Goal: Information Seeking & Learning: Find contact information

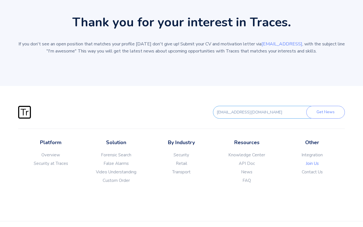
scroll to position [246, 0]
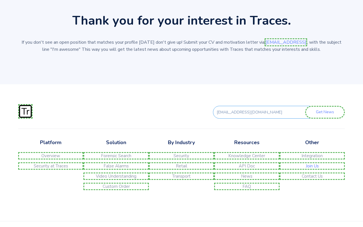
type input "[EMAIL_ADDRESS][DOMAIN_NAME]"
click at [312, 178] on link "Contact Us" at bounding box center [312, 176] width 65 height 7
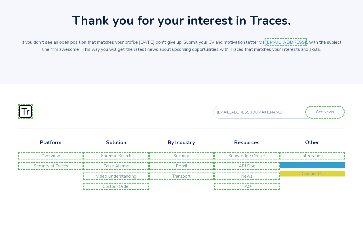
click at [312, 168] on link "Join Us" at bounding box center [312, 165] width 65 height 6
click at [312, 158] on link "Integration" at bounding box center [312, 155] width 65 height 7
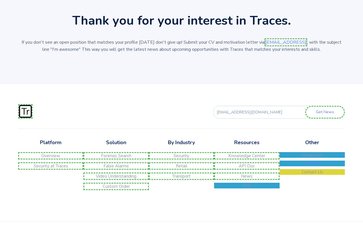
click at [247, 188] on link "FAQ" at bounding box center [246, 186] width 65 height 6
click at [247, 178] on link "News" at bounding box center [246, 176] width 65 height 7
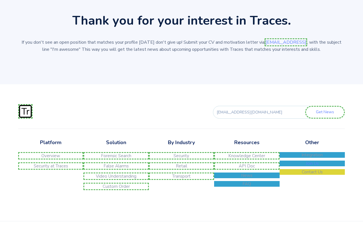
click at [247, 168] on link "API Doc" at bounding box center [246, 165] width 65 height 7
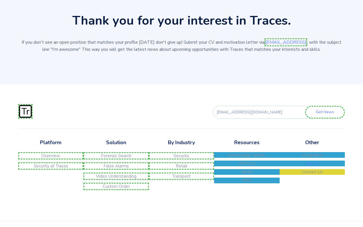
click at [247, 158] on link "Knowledge Center" at bounding box center [246, 155] width 65 height 6
click at [181, 178] on link "Transport" at bounding box center [181, 176] width 65 height 7
click at [181, 168] on link "Retail" at bounding box center [181, 165] width 65 height 7
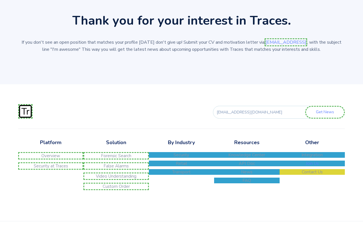
click at [181, 158] on link "Security" at bounding box center [181, 155] width 65 height 6
click at [116, 188] on link "Custom Order" at bounding box center [115, 186] width 65 height 7
click at [116, 178] on link "Video Understanding" at bounding box center [115, 176] width 65 height 7
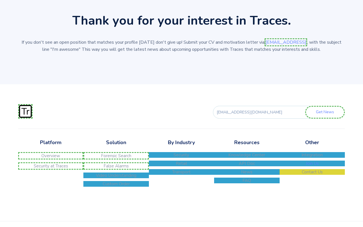
click at [116, 168] on link "False Alarms" at bounding box center [115, 165] width 65 height 7
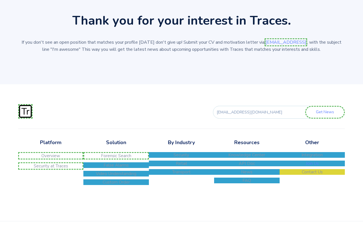
click at [116, 158] on link "Forensic Search" at bounding box center [115, 155] width 65 height 7
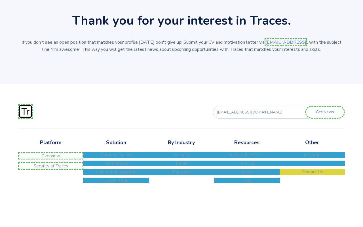
click at [51, 168] on link "Security at Traces" at bounding box center [50, 165] width 65 height 7
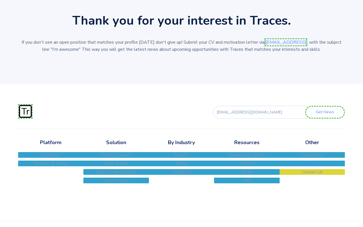
click at [51, 158] on link "Overview" at bounding box center [50, 155] width 65 height 6
click at [281, 42] on link "[EMAIL_ADDRESS]" at bounding box center [286, 42] width 43 height 8
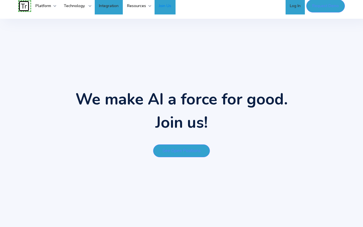
scroll to position [1, 0]
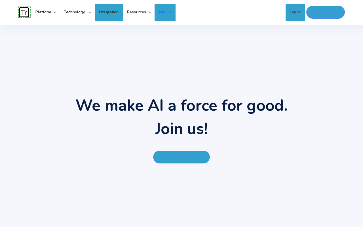
click at [111, 13] on link "Integration" at bounding box center [109, 12] width 28 height 17
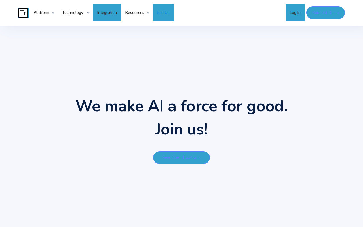
type input "Get News"
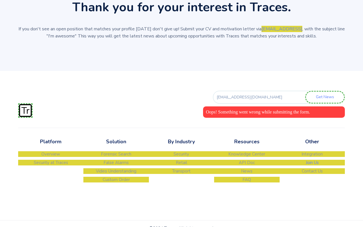
scroll to position [256, 0]
